Goal: Task Accomplishment & Management: Complete application form

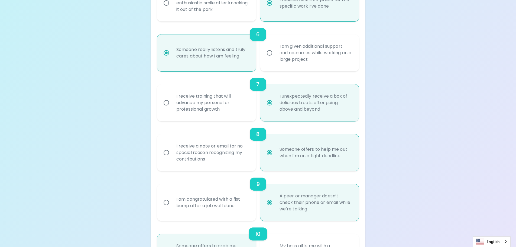
click at [392, 46] on div "Uncover Your Sparck Appreciation Style This quick quiz will help you determine …" at bounding box center [258, 94] width 516 height 905
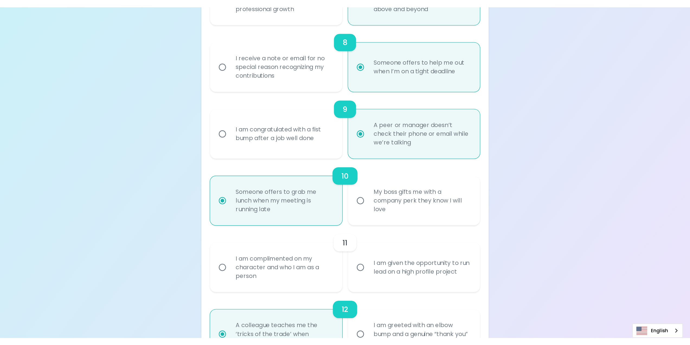
scroll to position [466, 0]
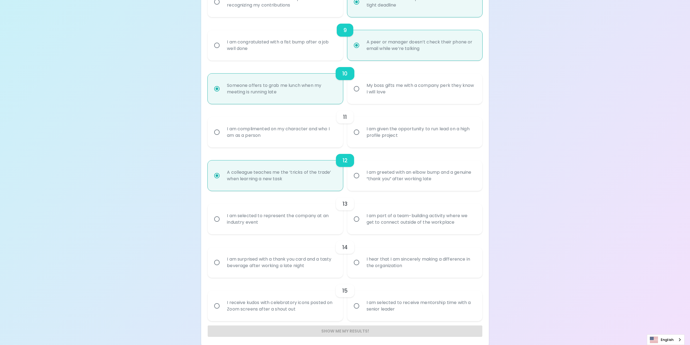
click at [446, 131] on div "I am given the opportunity to run lead on a high profile project" at bounding box center [420, 132] width 117 height 26
click at [362, 131] on input "I am given the opportunity to run lead on a high profile project" at bounding box center [356, 131] width 11 height 11
radio input "false"
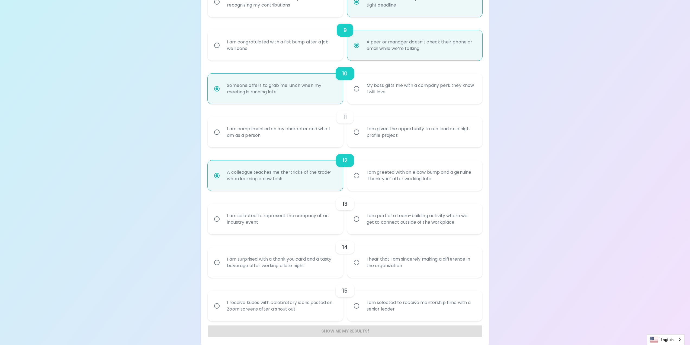
radio input "false"
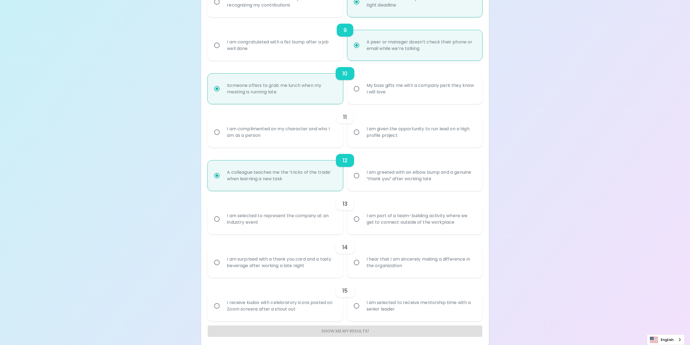
radio input "false"
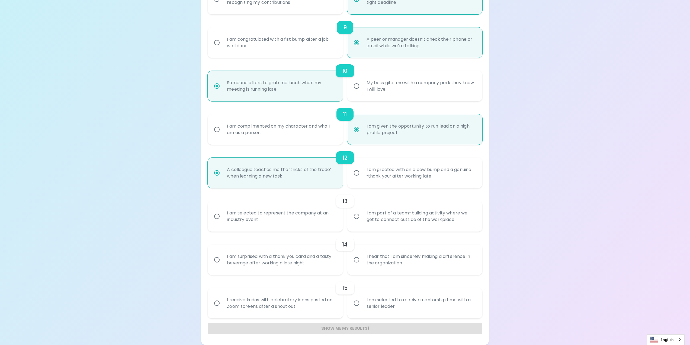
radio input "true"
click at [273, 212] on div "I am selected to represent the company at an industry event" at bounding box center [281, 216] width 117 height 26
click at [223, 212] on input "I am selected to represent the company at an industry event" at bounding box center [216, 215] width 11 height 11
radio input "false"
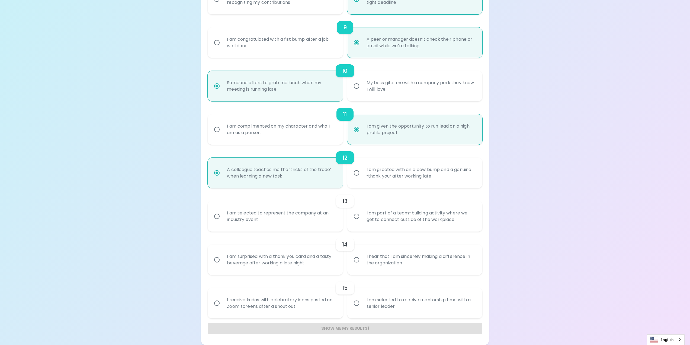
radio input "false"
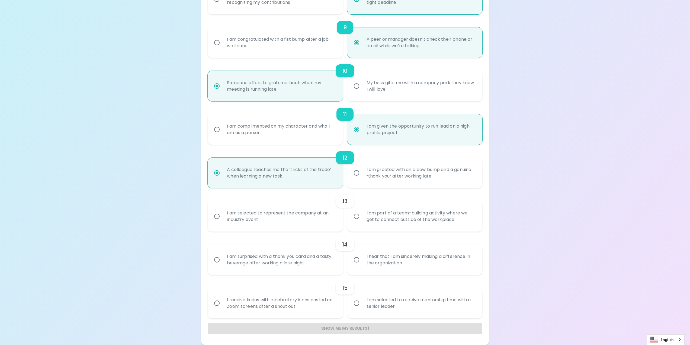
radio input "false"
radio input "true"
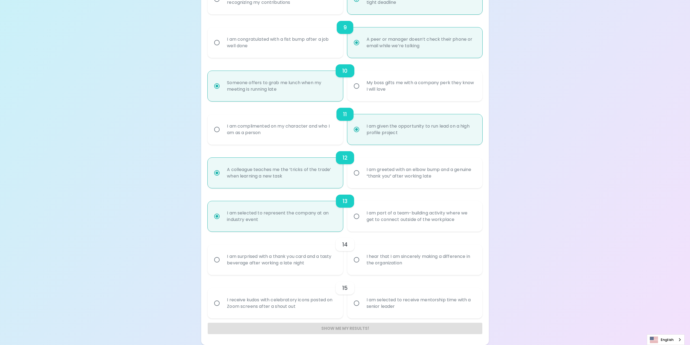
radio input "true"
click at [318, 247] on div "I am surprised with a thank you card and a tasty beverage after working a late …" at bounding box center [281, 259] width 117 height 26
click at [223, 247] on input "I am surprised with a thank you card and a tasty beverage after working a late …" at bounding box center [216, 259] width 11 height 11
radio input "false"
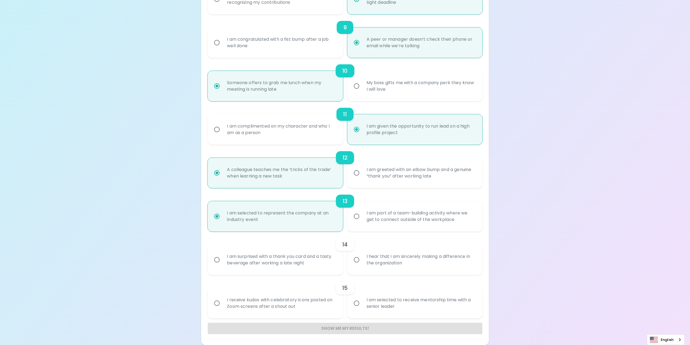
radio input "false"
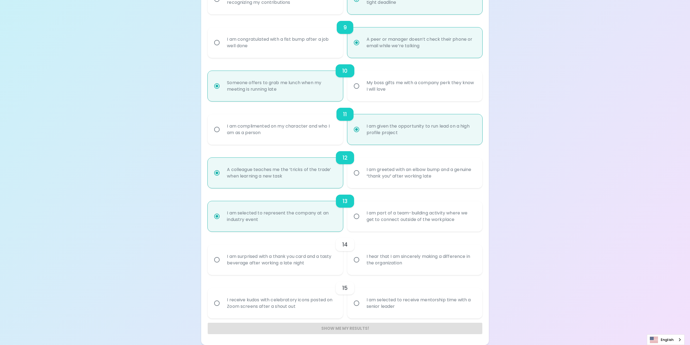
radio input "false"
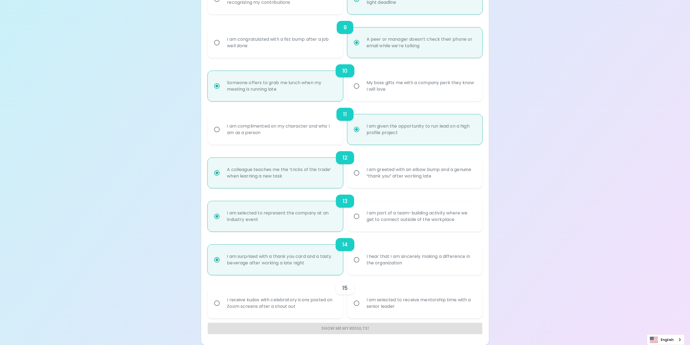
radio input "true"
click at [410, 247] on div "I am selected to receive mentorship time with a senior leader" at bounding box center [420, 303] width 117 height 26
click at [362, 247] on input "I am selected to receive mentorship time with a senior leader" at bounding box center [356, 302] width 11 height 11
radio input "false"
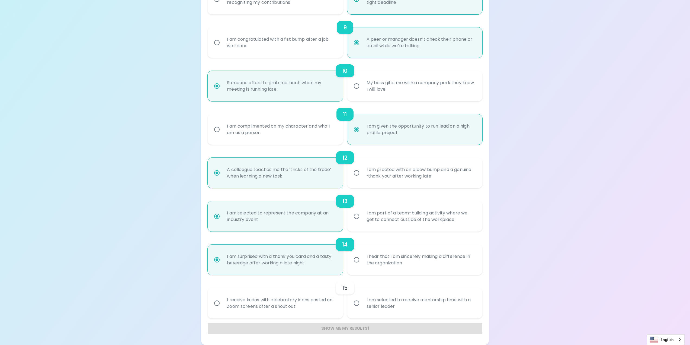
radio input "false"
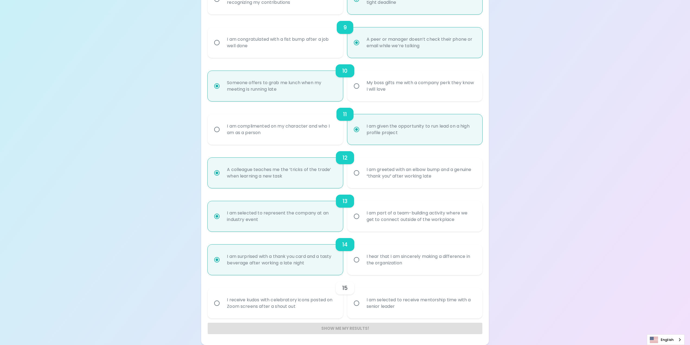
radio input "false"
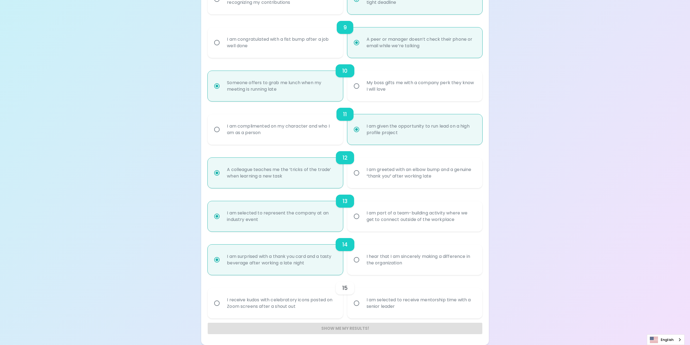
radio input "false"
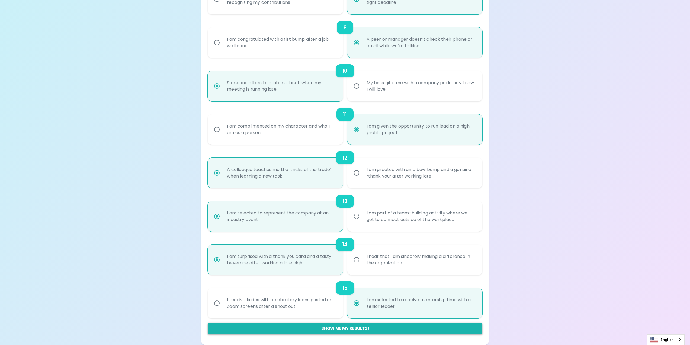
radio input "true"
click at [368, 247] on button "Show me my results!" at bounding box center [345, 327] width 274 height 11
radio input "false"
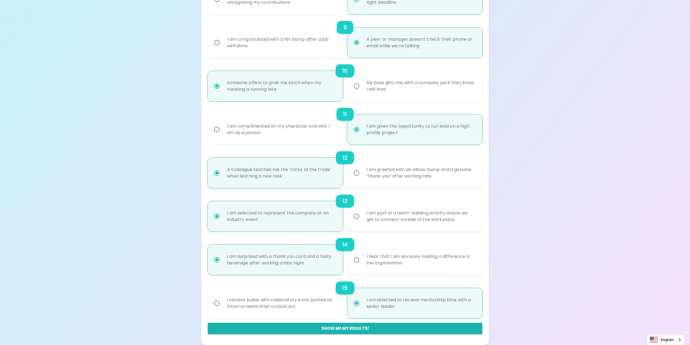
radio input "false"
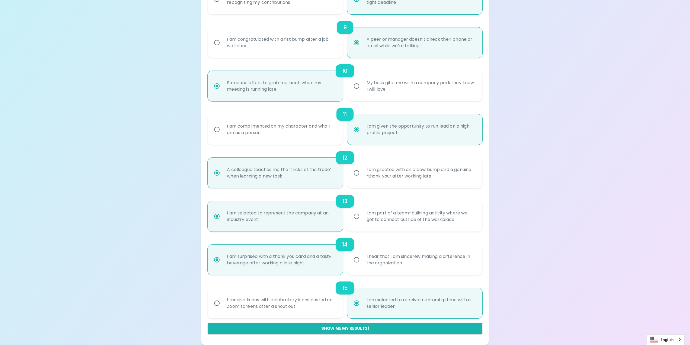
radio input "false"
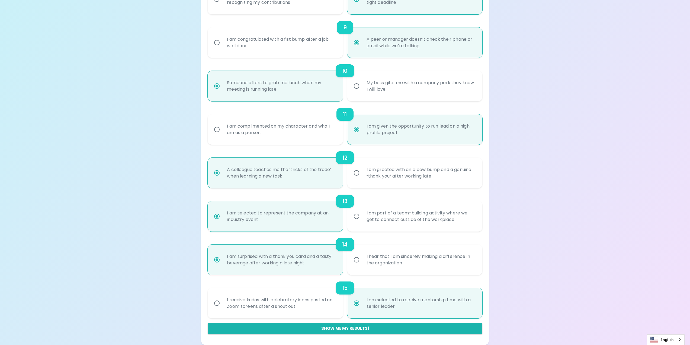
radio input "false"
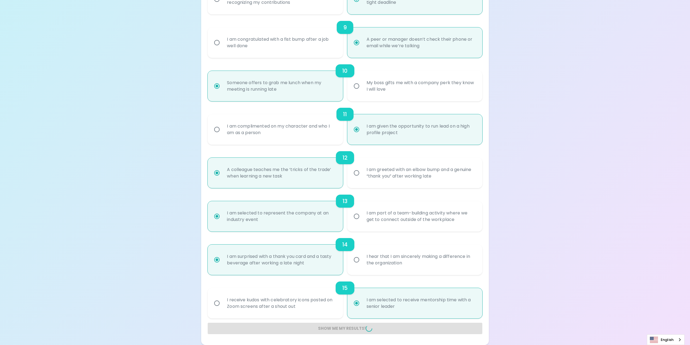
radio input "false"
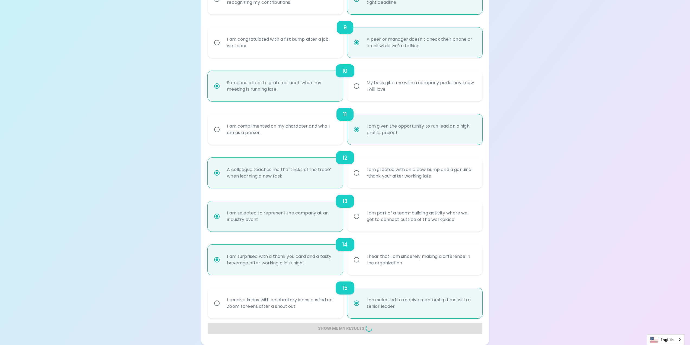
radio input "false"
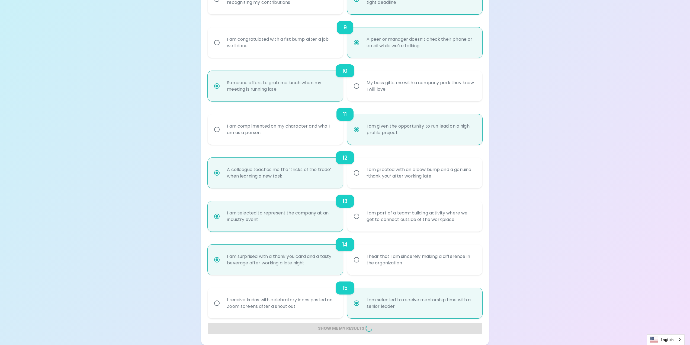
radio input "false"
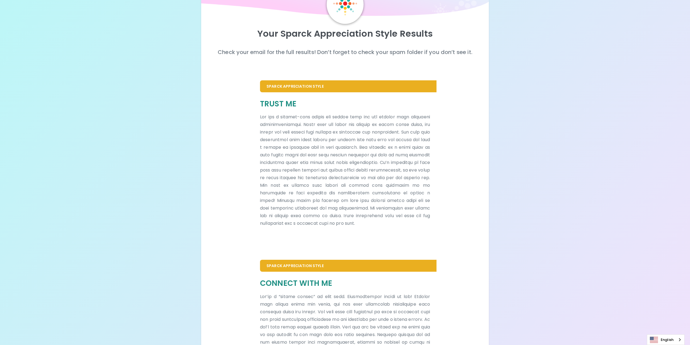
scroll to position [54, 0]
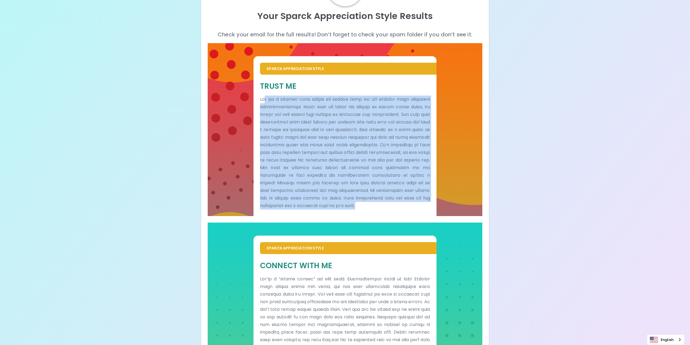
drag, startPoint x: 265, startPoint y: 98, endPoint x: 391, endPoint y: 221, distance: 176.7
click at [396, 209] on p at bounding box center [345, 152] width 170 height 114
click at [390, 222] on div "Sparck Appreciation Style Trust Me" at bounding box center [345, 132] width 274 height 179
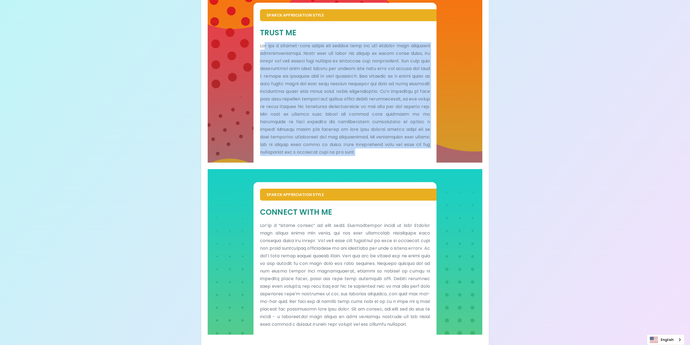
scroll to position [130, 0]
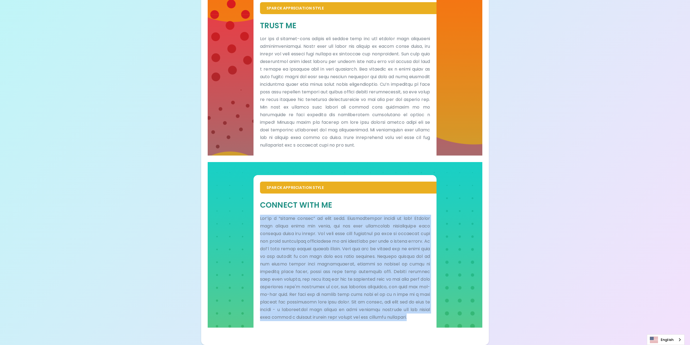
drag, startPoint x: 255, startPoint y: 208, endPoint x: 460, endPoint y: 347, distance: 248.3
click at [460, 247] on html "Your Sparck Appreciation Style Results Check your email for the full results! D…" at bounding box center [345, 114] width 690 height 459
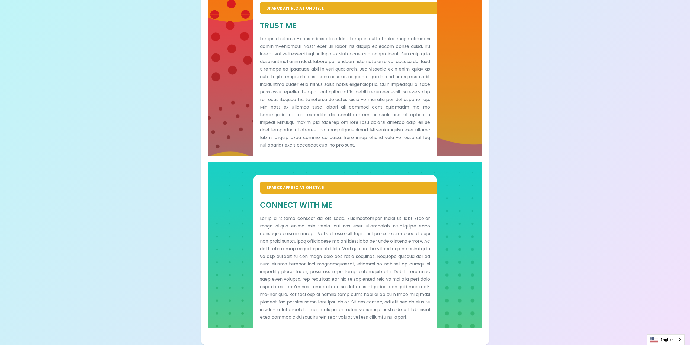
click at [397, 193] on div "Connect With Me" at bounding box center [344, 260] width 183 height 134
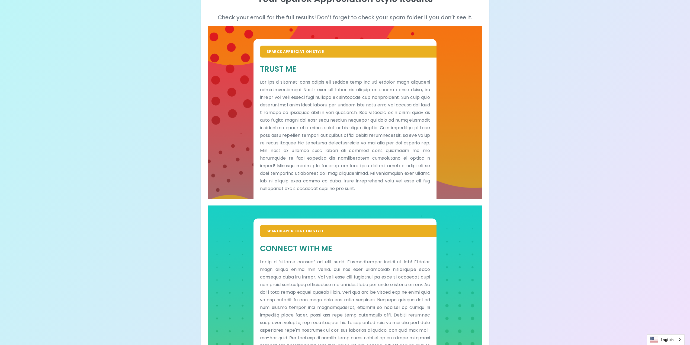
scroll to position [0, 0]
